Goal: Obtain resource: Obtain resource

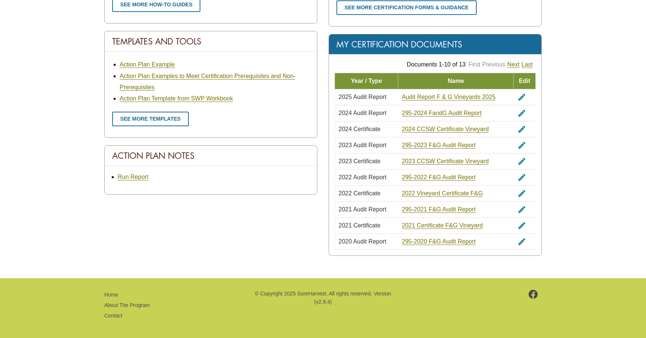
scroll to position [447, 0]
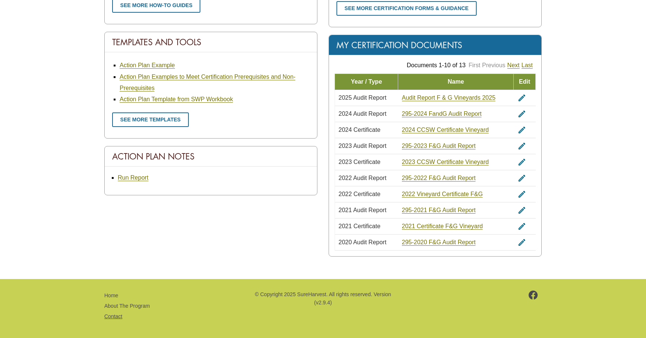
click at [113, 314] on link "Contact" at bounding box center [113, 317] width 18 height 6
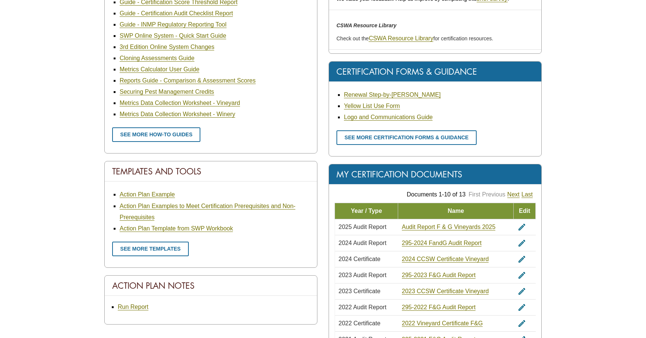
scroll to position [334, 0]
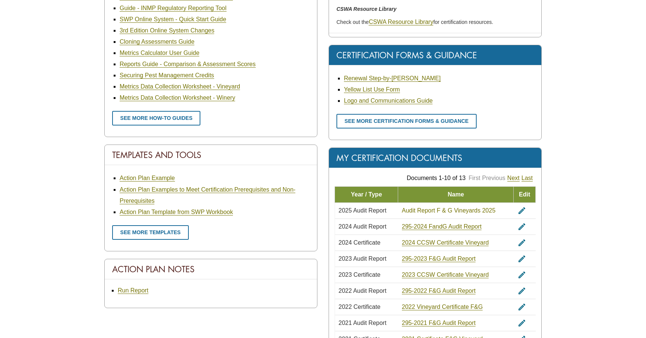
click at [415, 210] on link "Audit Report F & G Vineyards 2025" at bounding box center [449, 211] width 94 height 7
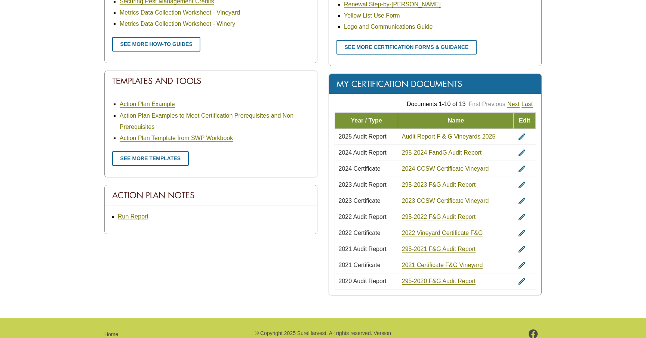
scroll to position [413, 0]
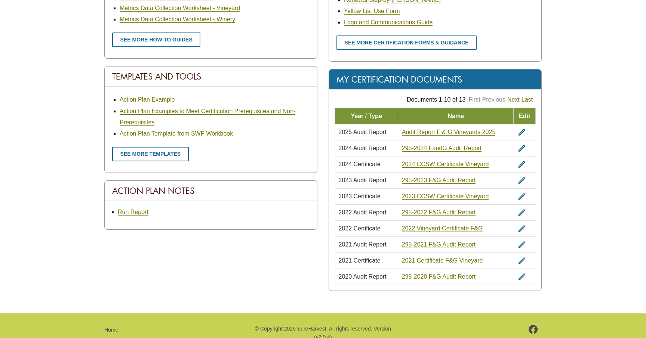
click at [511, 96] on link "Next" at bounding box center [513, 99] width 12 height 7
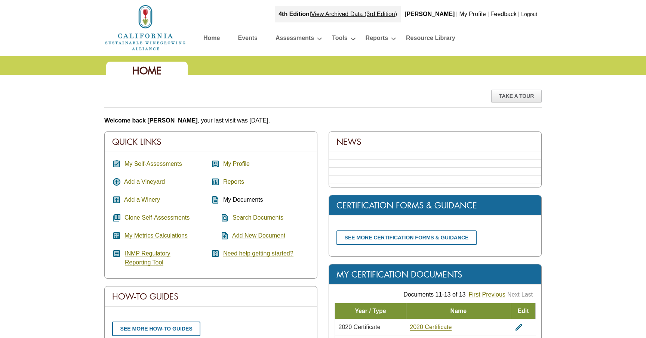
scroll to position [219, 0]
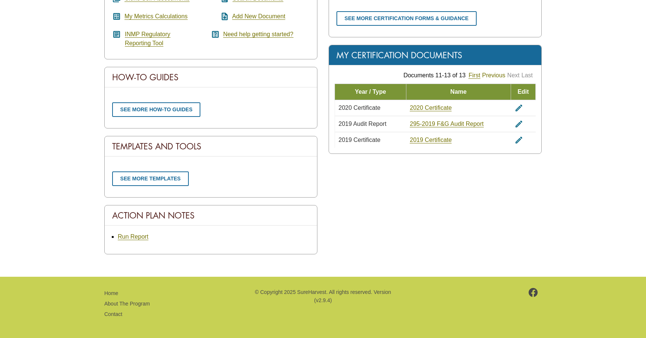
click at [490, 75] on link "Previous" at bounding box center [493, 75] width 23 height 7
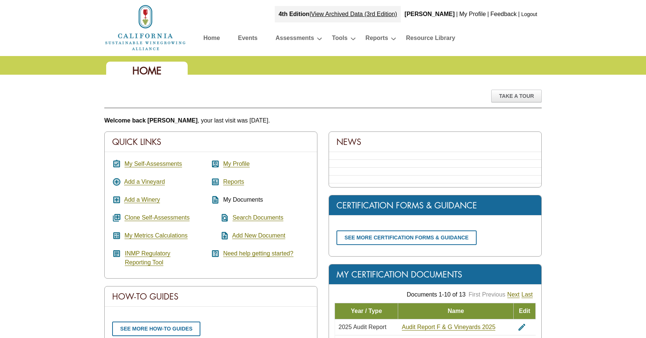
scroll to position [219, 0]
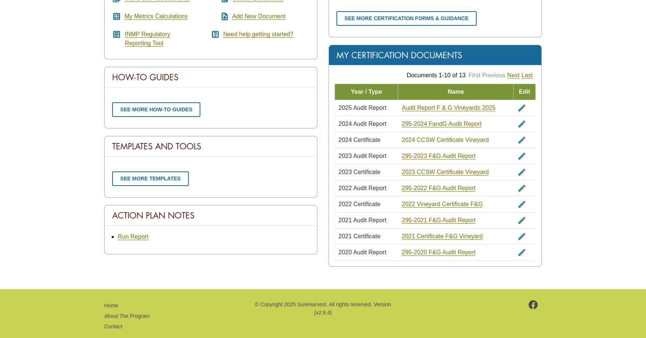
click at [429, 139] on link "2024 CCSW Certificate Vineyard" at bounding box center [445, 140] width 87 height 7
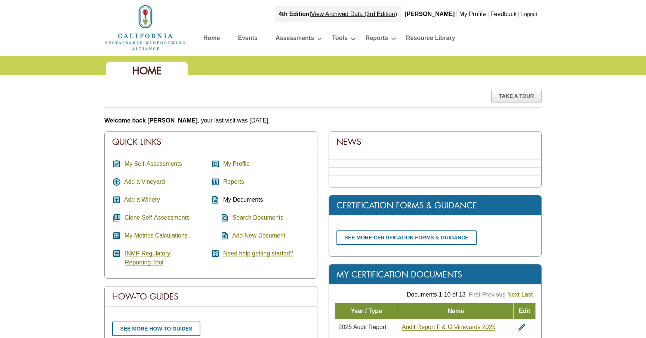
scroll to position [0, 0]
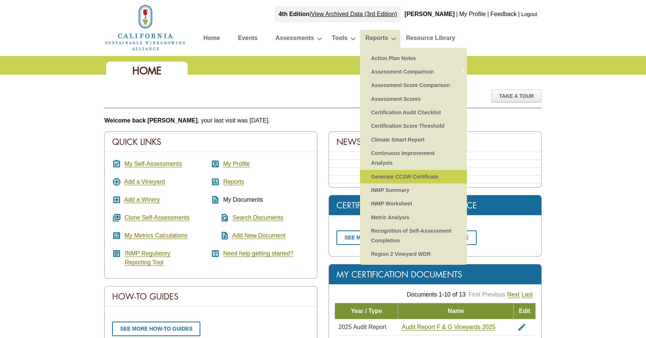
click at [388, 172] on link "Generate CCSW Certificate" at bounding box center [414, 176] width 92 height 13
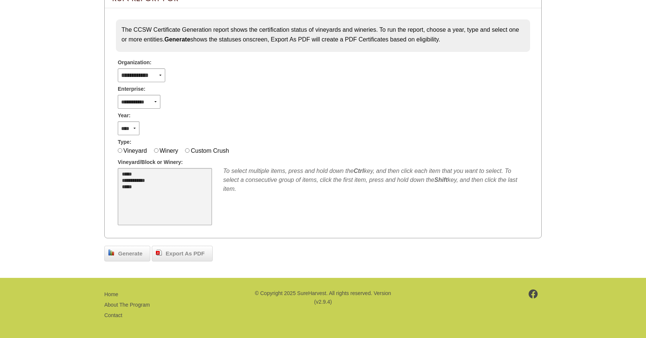
scroll to position [102, 0]
select select "**"
click at [127, 175] on option "*****" at bounding box center [163, 175] width 84 height 6
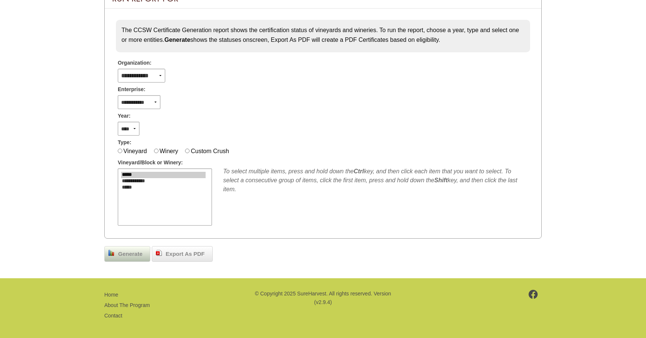
click at [113, 250] on img at bounding box center [111, 253] width 6 height 6
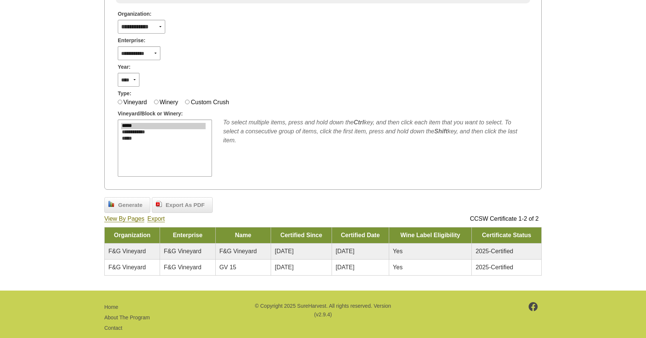
scroll to position [142, 0]
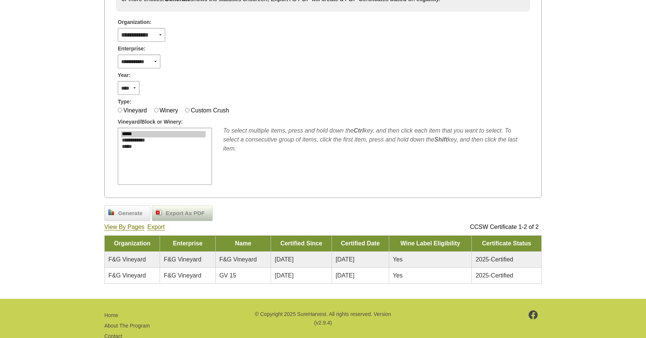
click at [184, 210] on span "Export As PDF" at bounding box center [185, 213] width 46 height 9
